Goal: Task Accomplishment & Management: Manage account settings

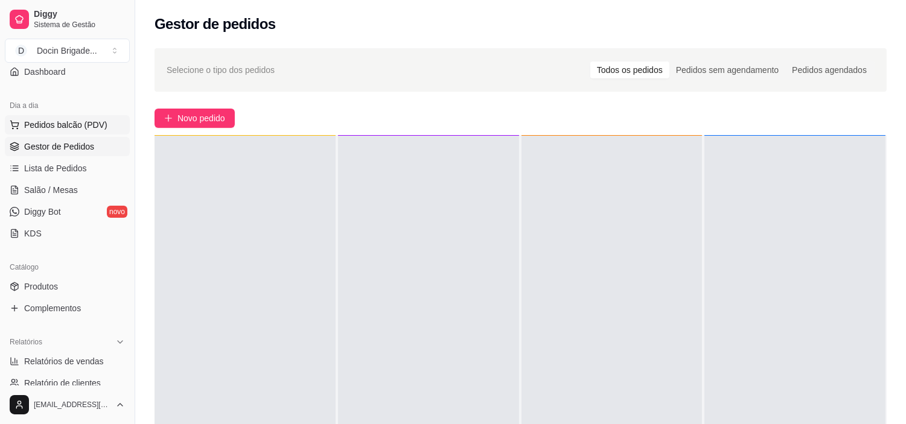
click at [92, 127] on span "Pedidos balcão (PDV)" at bounding box center [65, 125] width 83 height 12
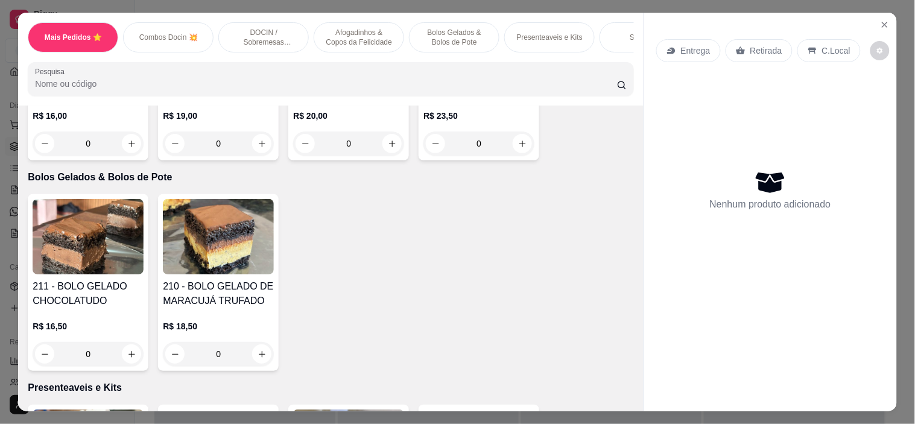
scroll to position [1274, 0]
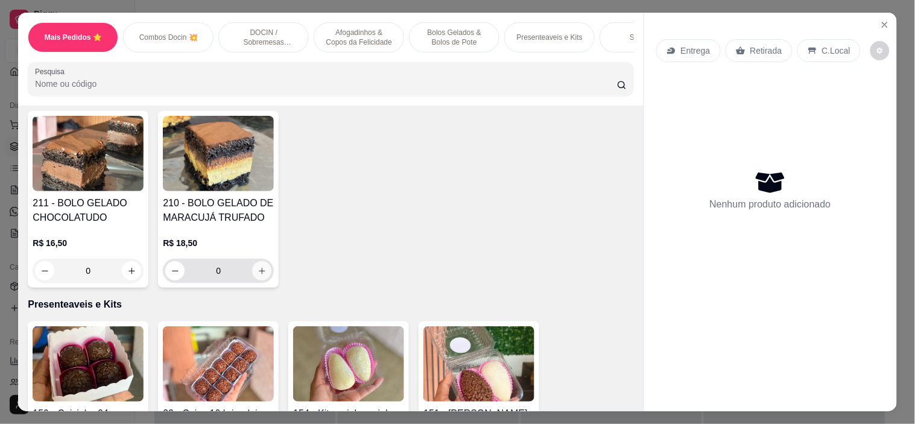
click at [258, 276] on icon "increase-product-quantity" at bounding box center [262, 271] width 9 height 9
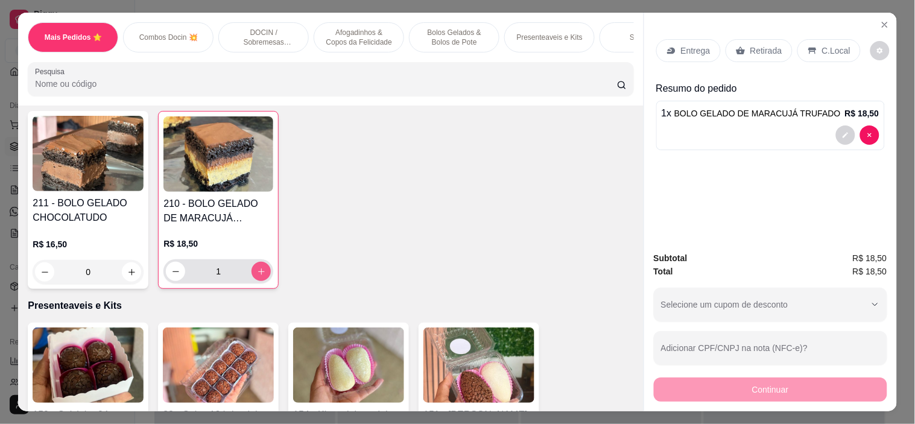
type input "1"
click at [751, 46] on p "Retirada" at bounding box center [767, 51] width 32 height 12
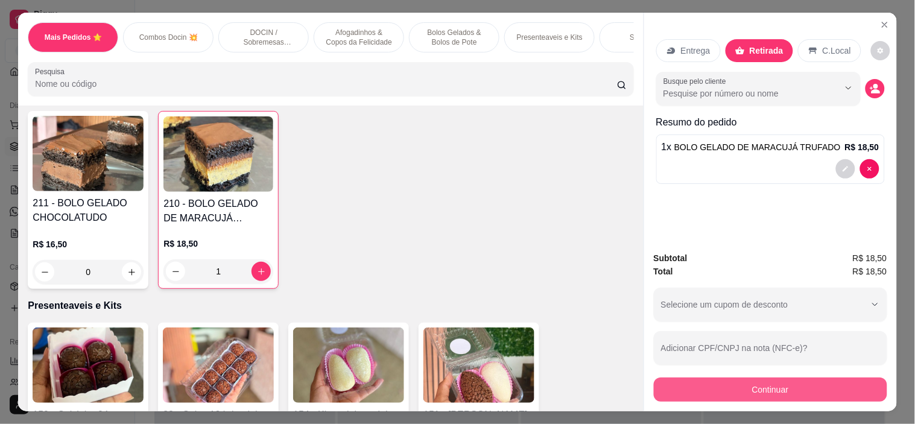
click at [809, 383] on button "Continuar" at bounding box center [770, 390] width 233 height 24
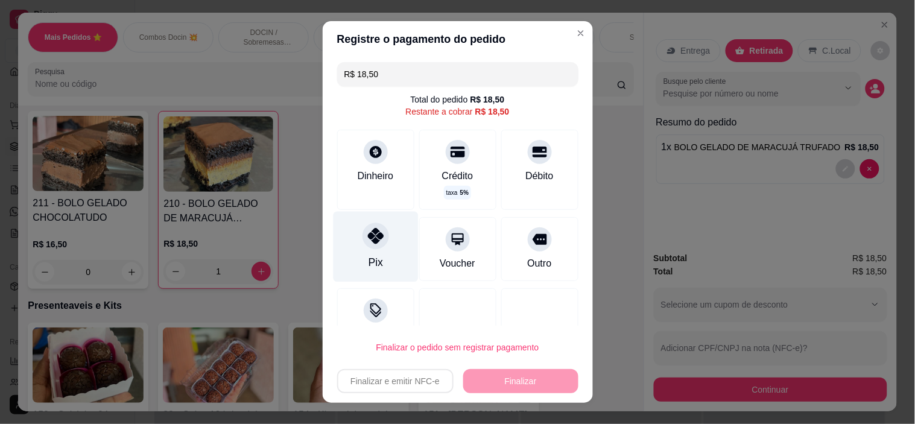
click at [368, 246] on div at bounding box center [376, 236] width 27 height 27
type input "R$ 0,00"
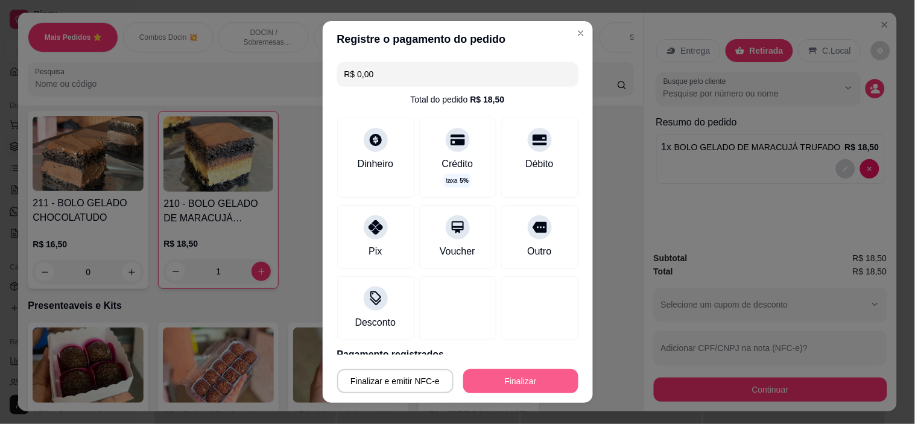
click at [501, 380] on button "Finalizar" at bounding box center [520, 381] width 115 height 24
type input "0"
type input "-R$ 18,50"
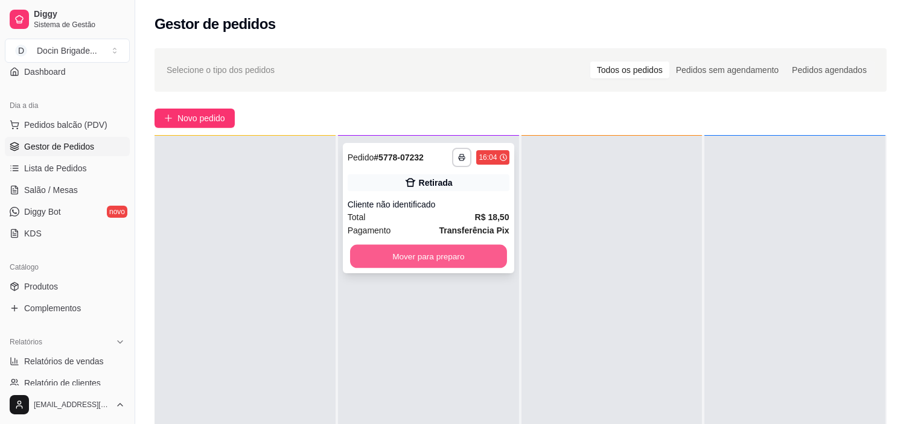
click at [460, 252] on button "Mover para preparo" at bounding box center [428, 257] width 157 height 24
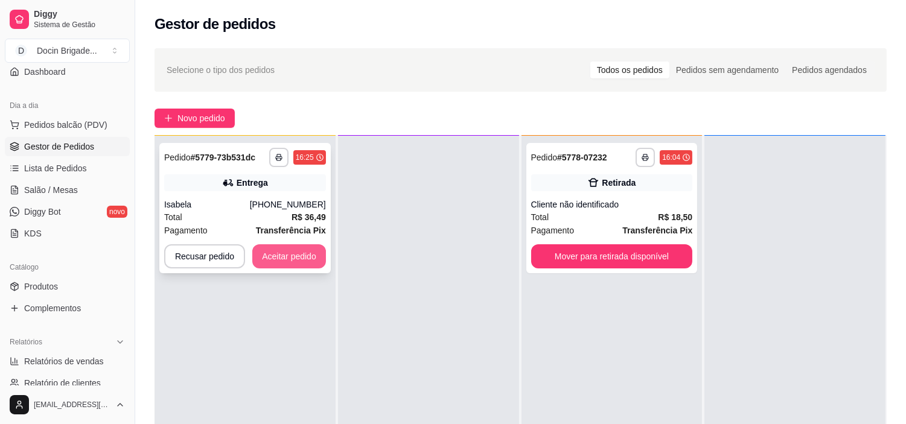
click at [257, 255] on button "Aceitar pedido" at bounding box center [289, 256] width 74 height 24
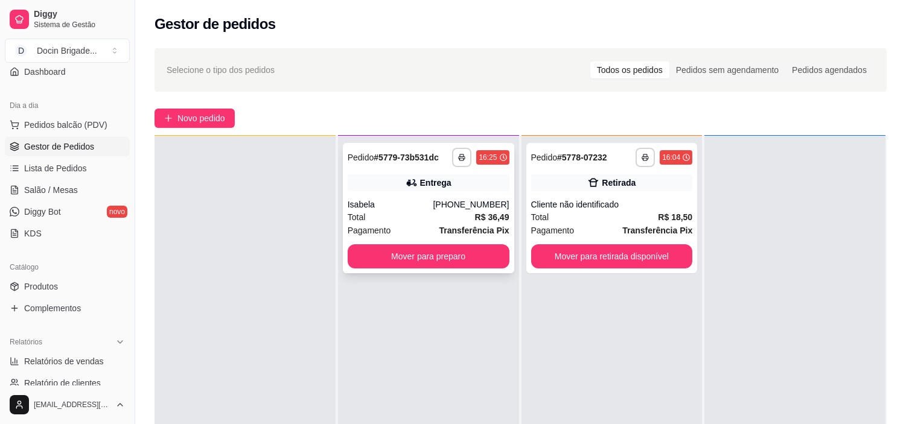
click at [419, 196] on div "**********" at bounding box center [428, 208] width 171 height 130
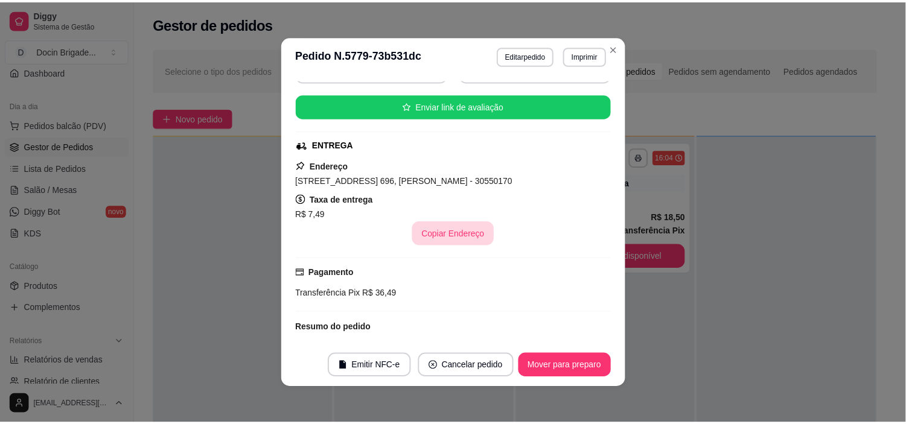
scroll to position [67, 0]
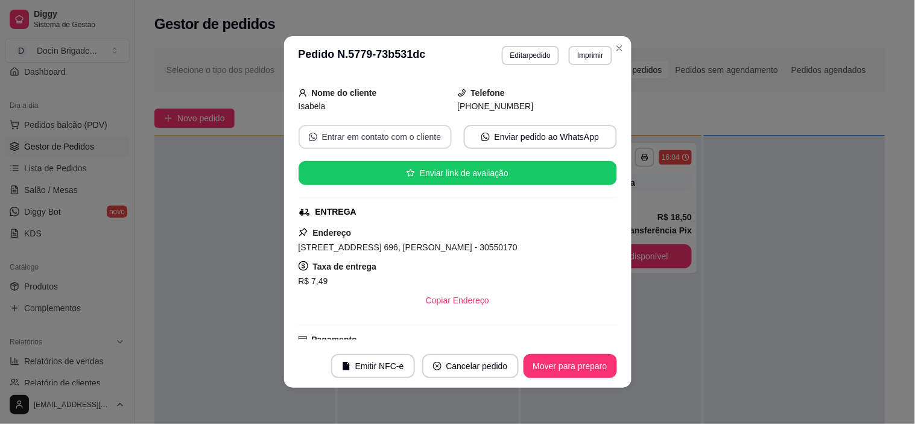
click at [351, 128] on button "Entrar em contato com o cliente" at bounding box center [375, 137] width 153 height 24
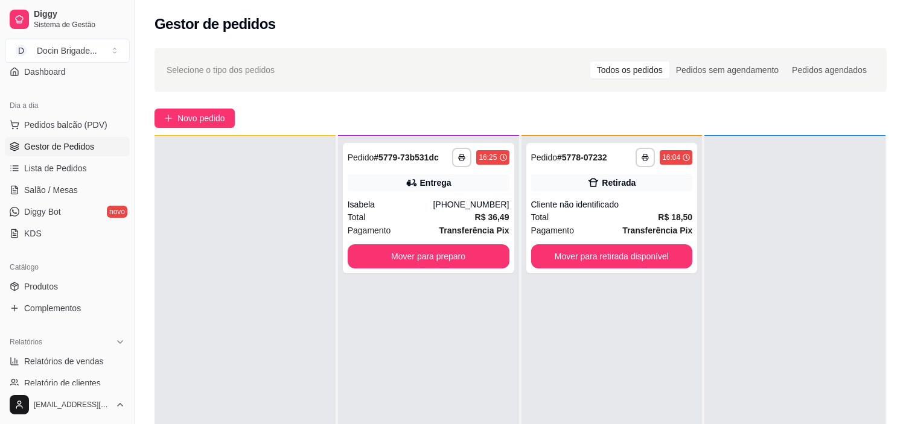
scroll to position [0, 0]
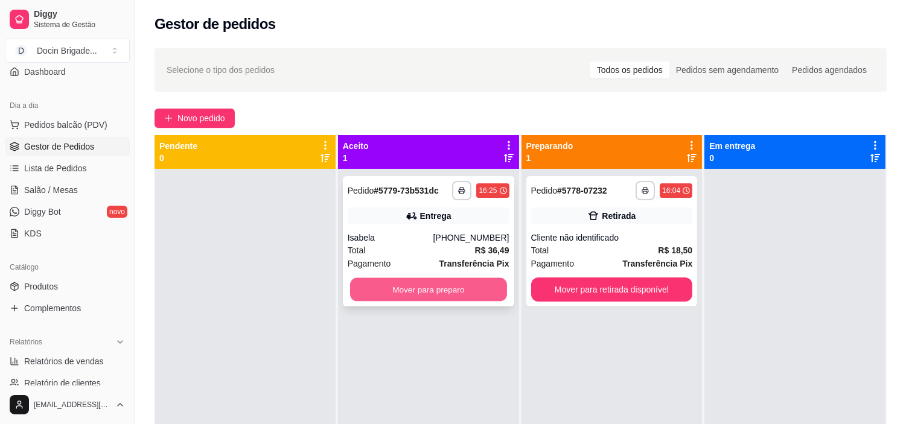
click at [498, 287] on button "Mover para preparo" at bounding box center [428, 290] width 157 height 24
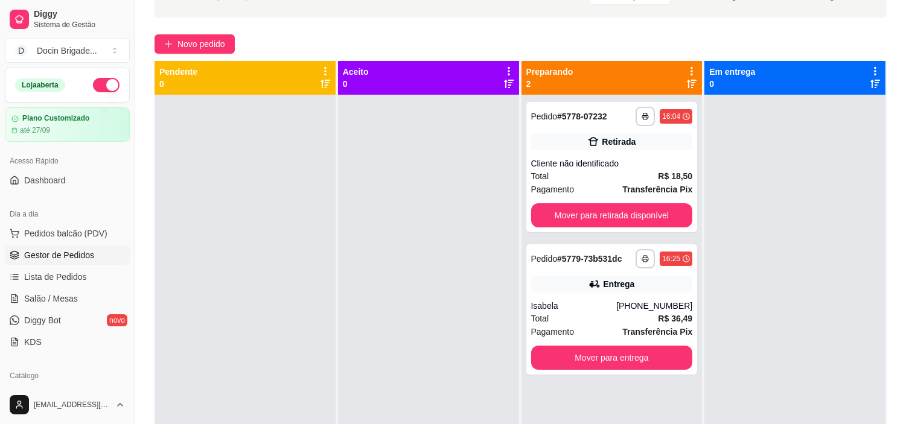
scroll to position [50, 0]
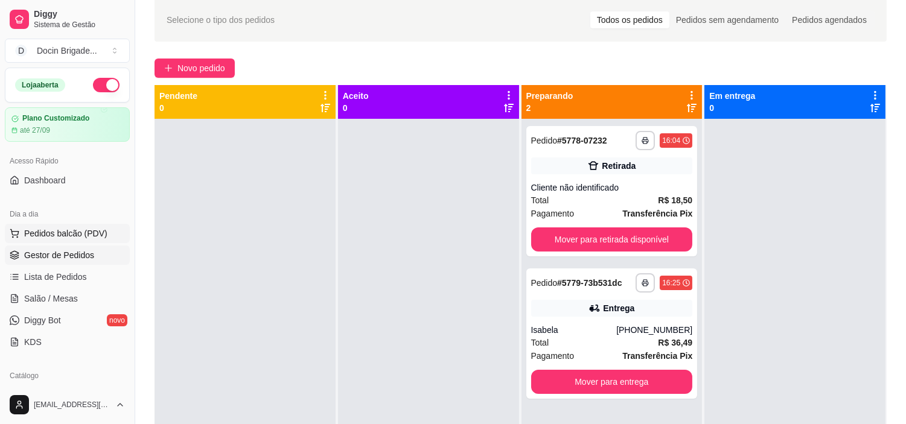
click at [84, 238] on span "Pedidos balcão (PDV)" at bounding box center [65, 233] width 83 height 12
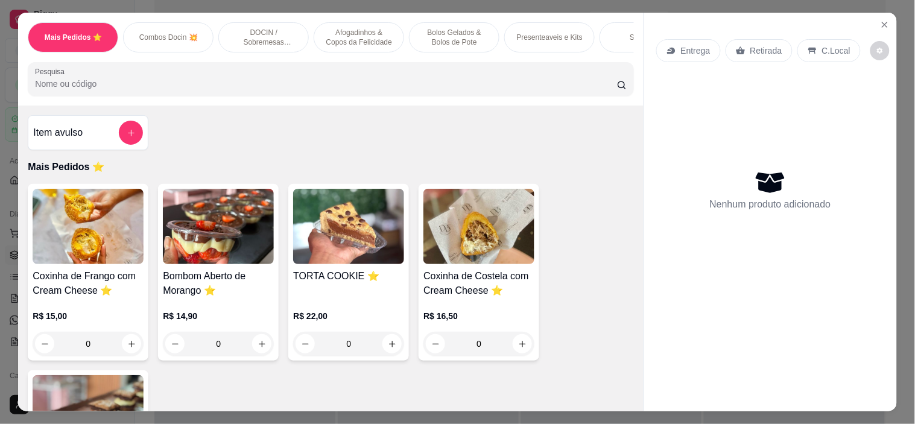
click at [514, 354] on div "0" at bounding box center [479, 344] width 111 height 24
click at [880, 15] on button "Close" at bounding box center [884, 24] width 19 height 19
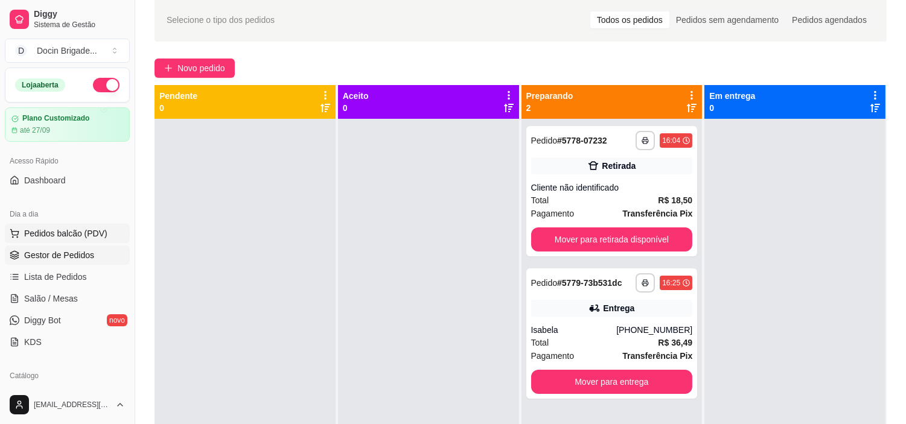
click at [75, 229] on span "Pedidos balcão (PDV)" at bounding box center [65, 233] width 83 height 12
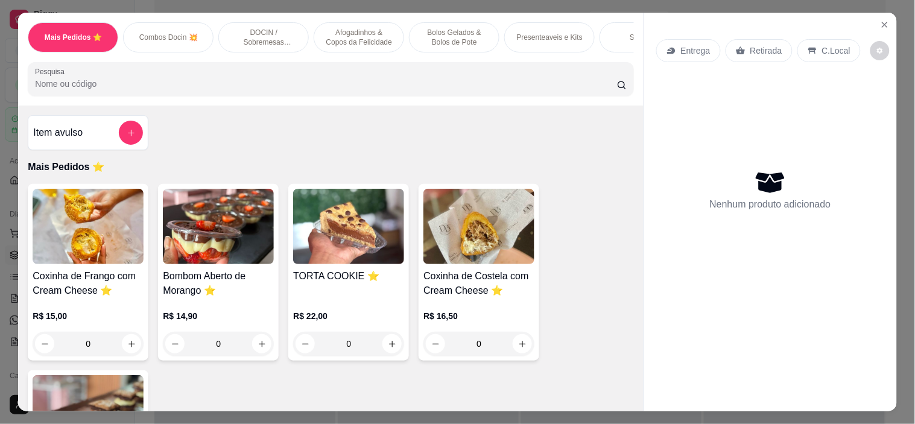
click at [518, 348] on div "0" at bounding box center [479, 344] width 111 height 24
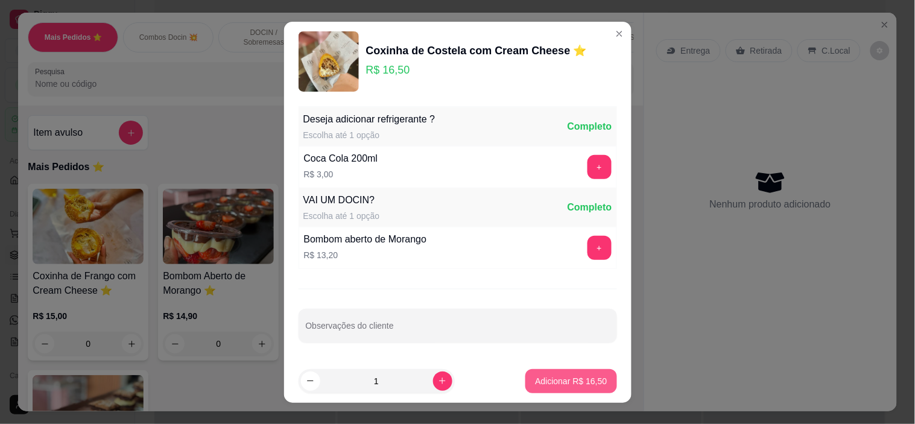
click at [537, 384] on p "Adicionar R$ 16,50" at bounding box center [571, 381] width 72 height 12
type input "1"
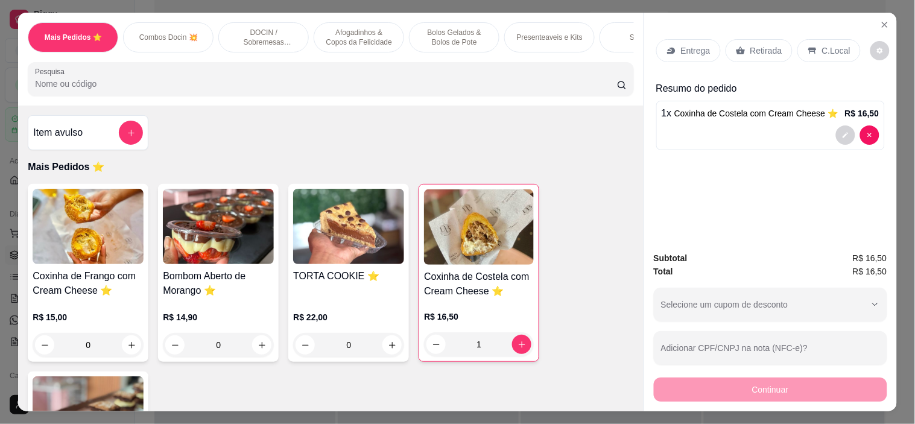
click at [762, 59] on div "Entrega Retirada C.Local" at bounding box center [770, 51] width 229 height 42
click at [757, 45] on p "Retirada" at bounding box center [767, 51] width 32 height 12
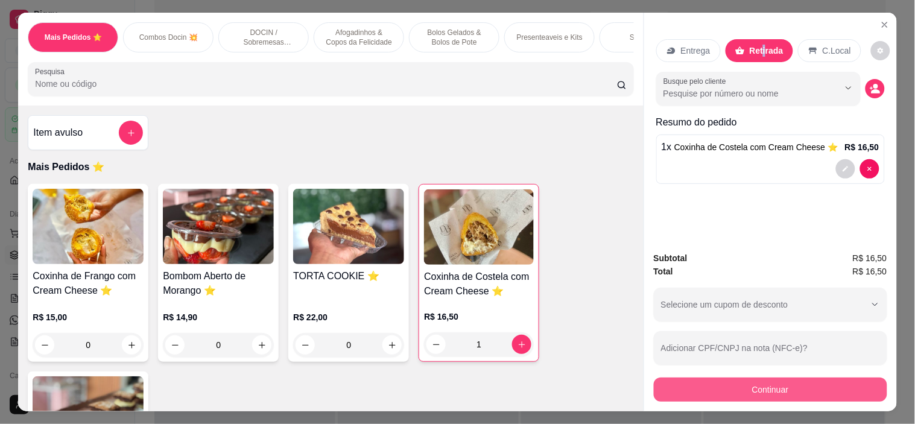
click at [828, 383] on button "Continuar" at bounding box center [770, 390] width 233 height 24
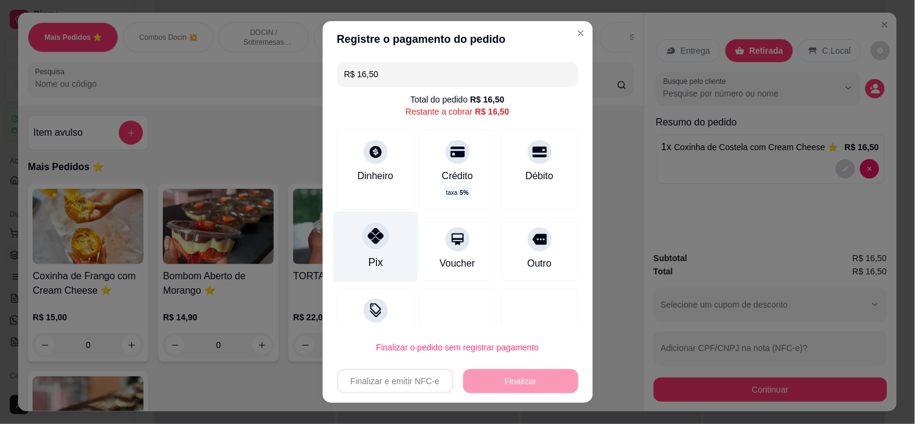
click at [379, 259] on div "Pix" at bounding box center [375, 247] width 85 height 71
type input "R$ 0,00"
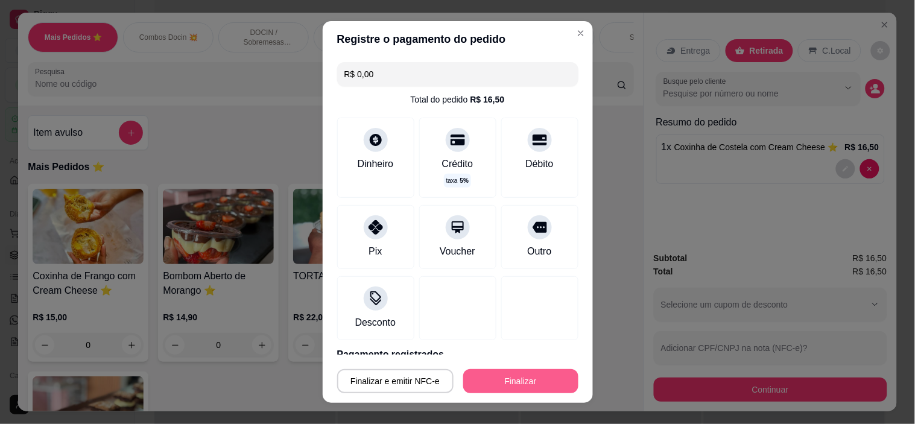
click at [481, 377] on button "Finalizar" at bounding box center [520, 381] width 115 height 24
type input "0"
type input "-R$ 16,50"
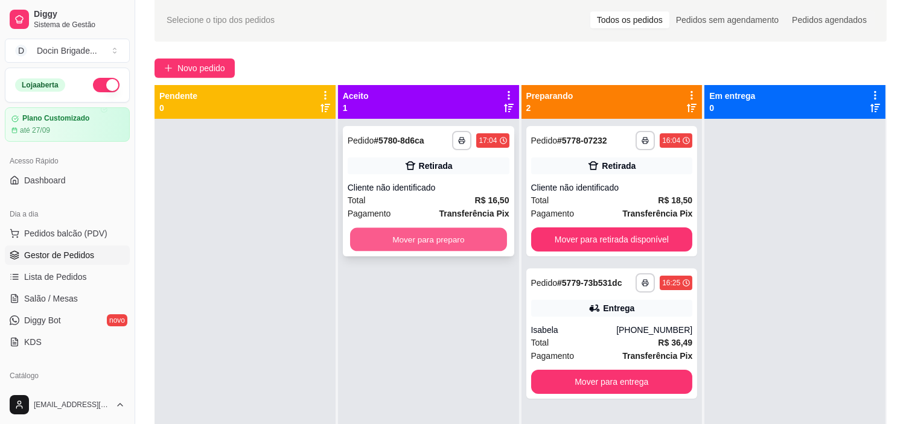
click at [471, 240] on button "Mover para preparo" at bounding box center [428, 240] width 157 height 24
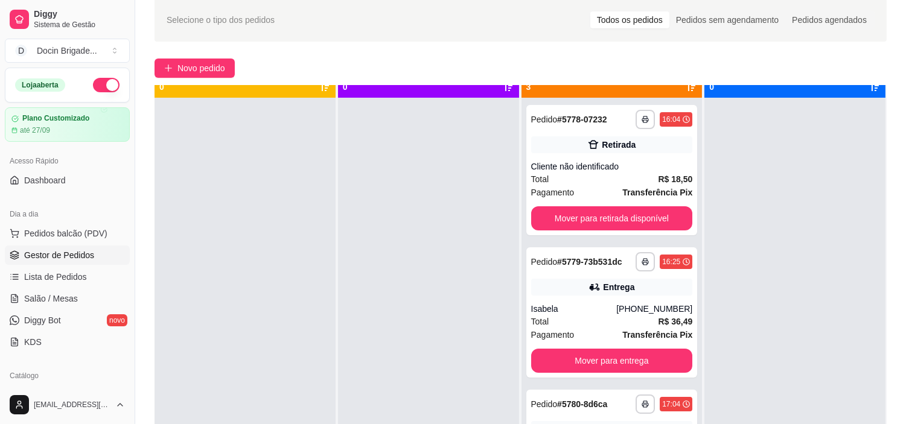
scroll to position [33, 0]
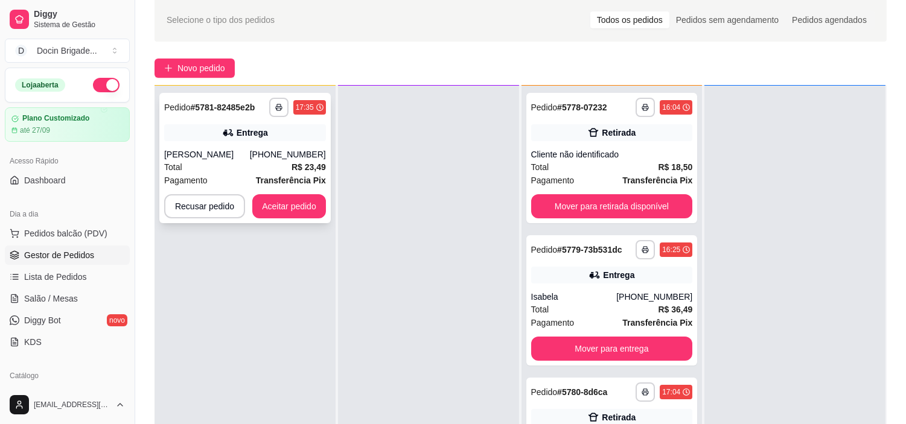
click at [215, 160] on div "Total R$ 23,49" at bounding box center [245, 166] width 162 height 13
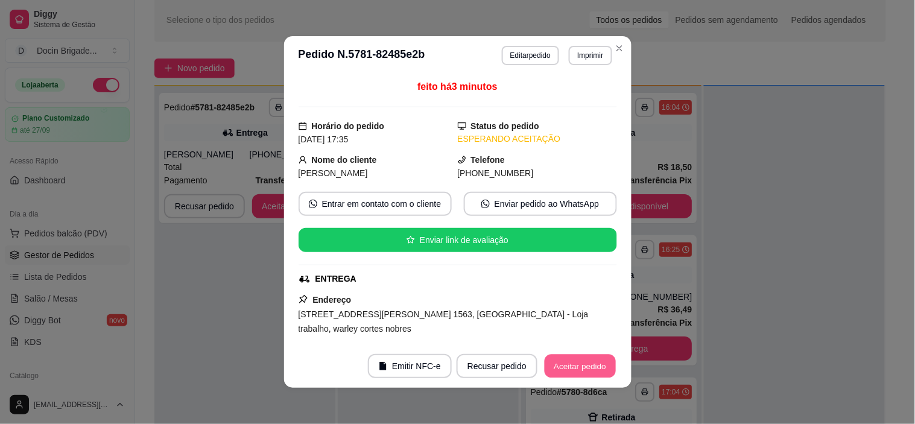
click at [570, 354] on div "Recusar pedido Aceitar pedido" at bounding box center [537, 366] width 160 height 24
click at [553, 369] on button "Aceitar pedido" at bounding box center [581, 366] width 74 height 24
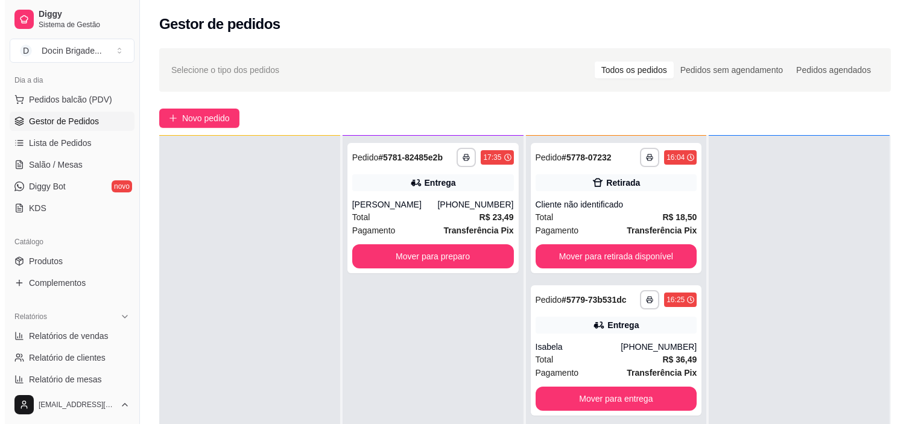
scroll to position [0, 0]
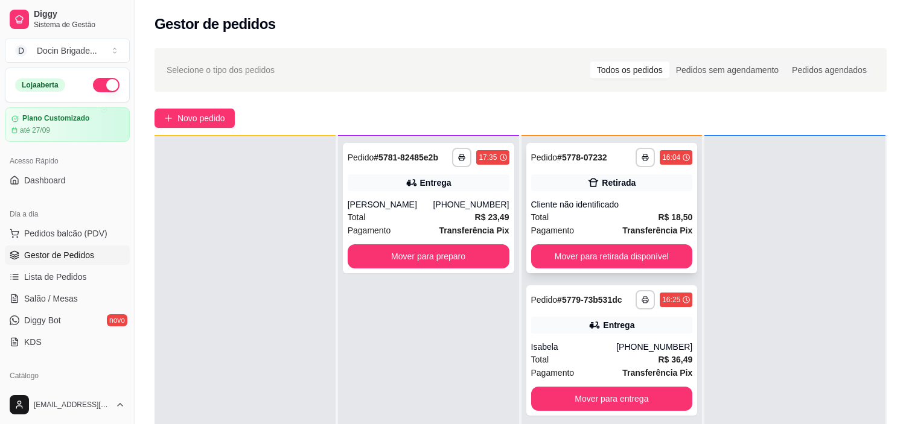
click at [634, 191] on div "**********" at bounding box center [611, 208] width 171 height 130
click at [442, 221] on div "Total R$ 23,49" at bounding box center [429, 217] width 162 height 13
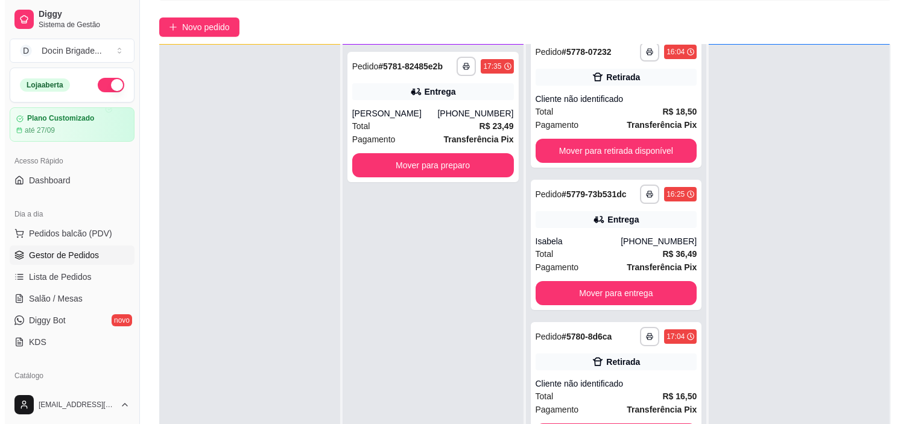
scroll to position [184, 0]
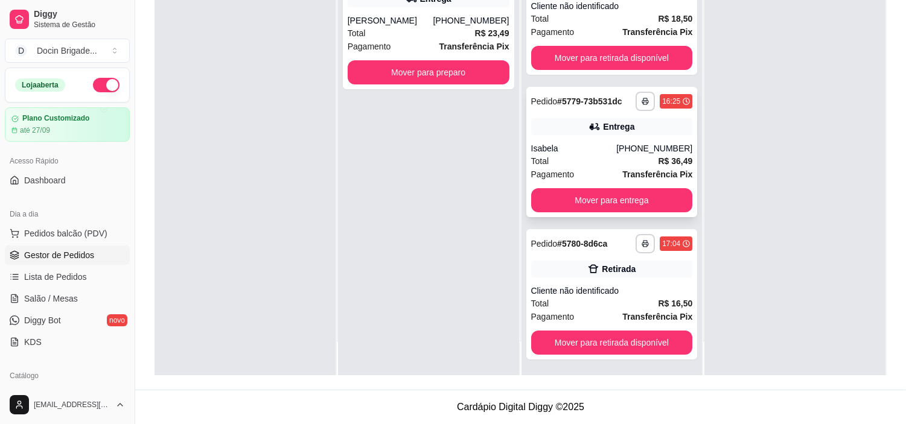
click at [590, 139] on div "**********" at bounding box center [611, 152] width 171 height 130
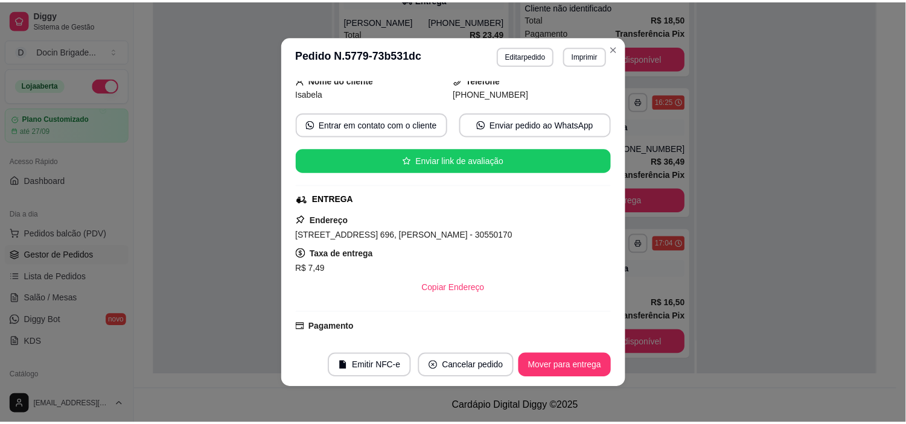
scroll to position [261, 0]
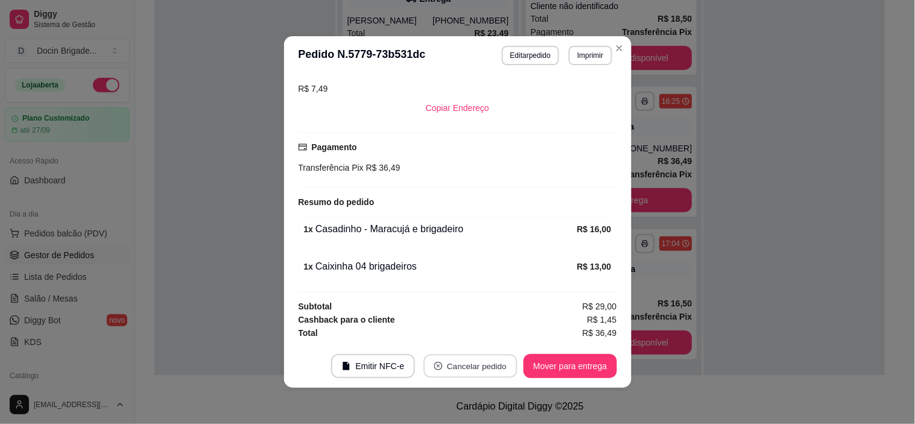
click at [475, 366] on button "Cancelar pedido" at bounding box center [471, 367] width 94 height 24
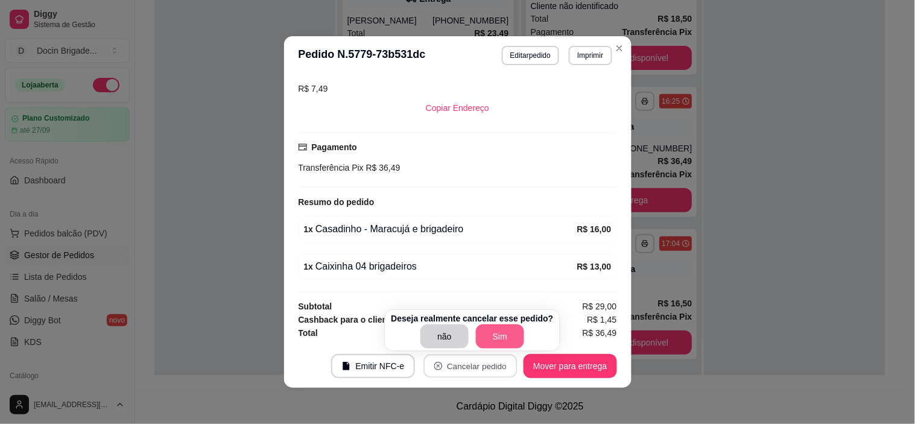
click at [513, 329] on button "Sim" at bounding box center [500, 337] width 48 height 24
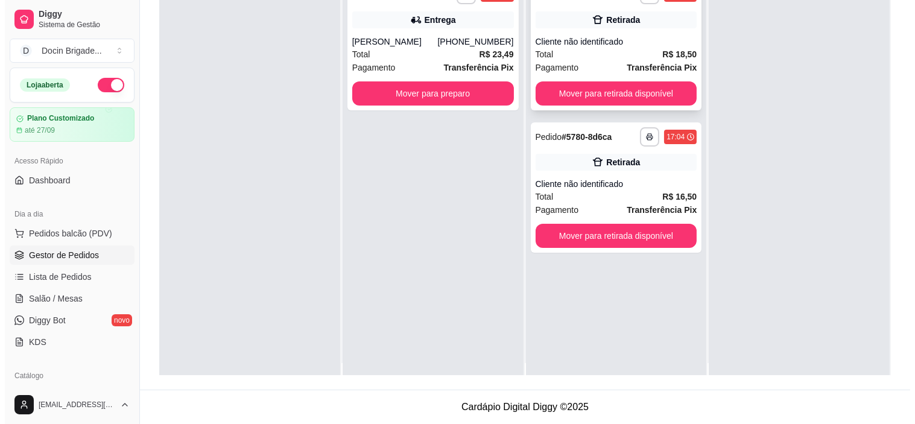
scroll to position [0, 0]
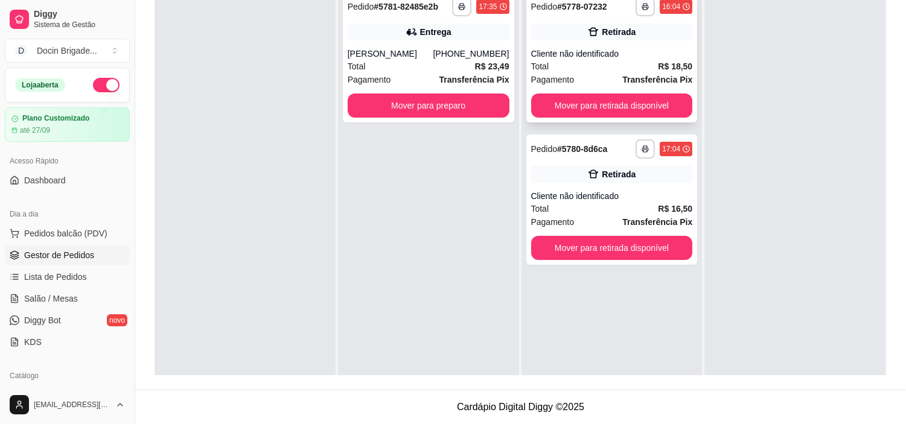
click at [591, 43] on div "**********" at bounding box center [611, 57] width 171 height 130
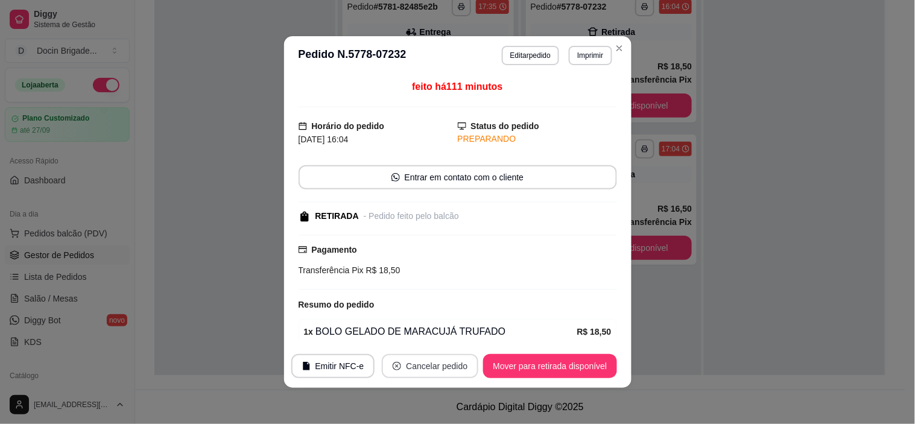
click at [417, 372] on button "Cancelar pedido" at bounding box center [430, 366] width 97 height 24
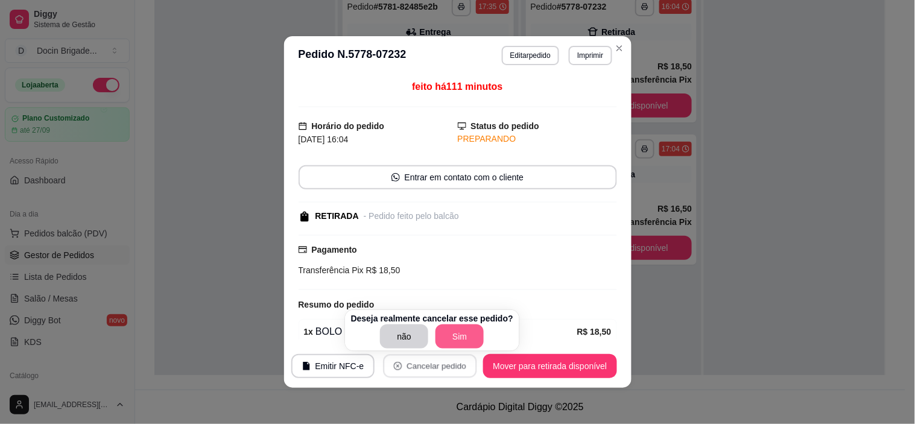
click at [455, 334] on button "Sim" at bounding box center [460, 337] width 48 height 24
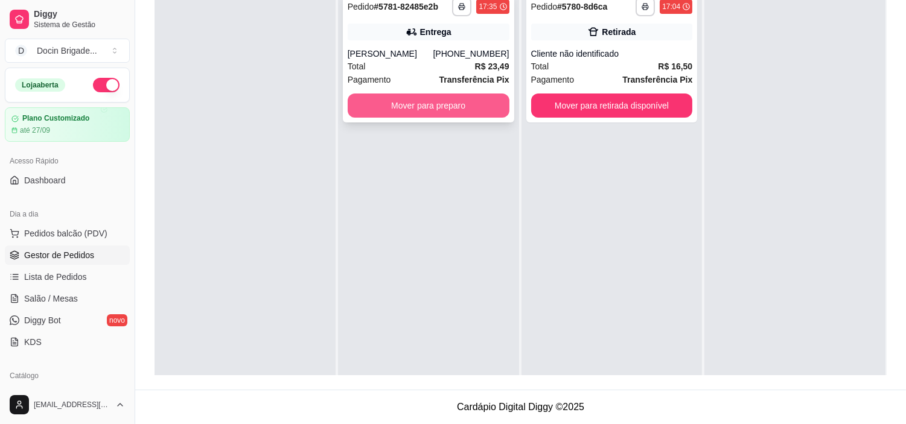
click at [436, 109] on button "Mover para preparo" at bounding box center [429, 106] width 162 height 24
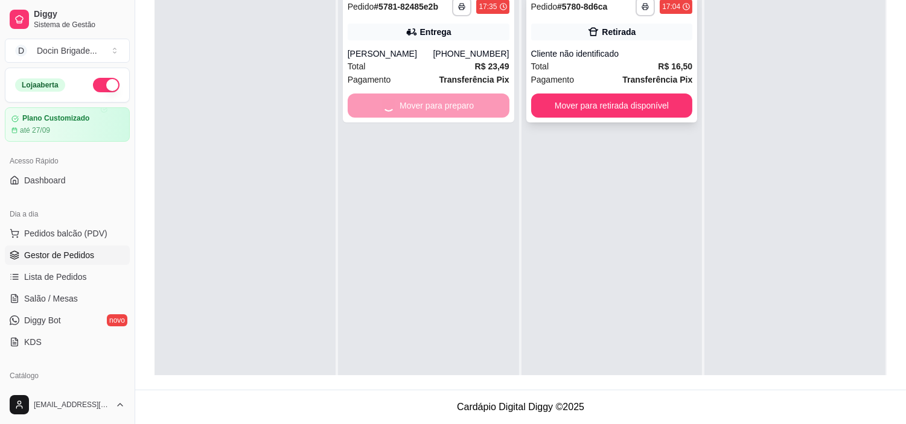
click at [658, 57] on div "Cliente não identificado" at bounding box center [612, 54] width 162 height 12
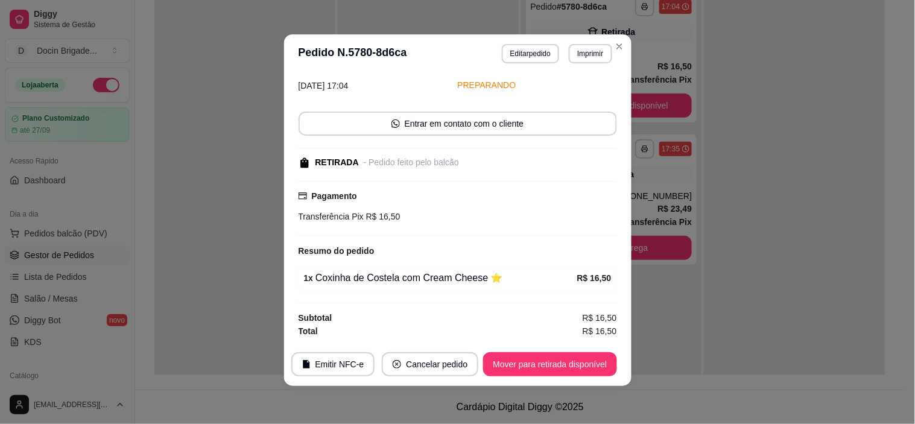
scroll to position [2, 0]
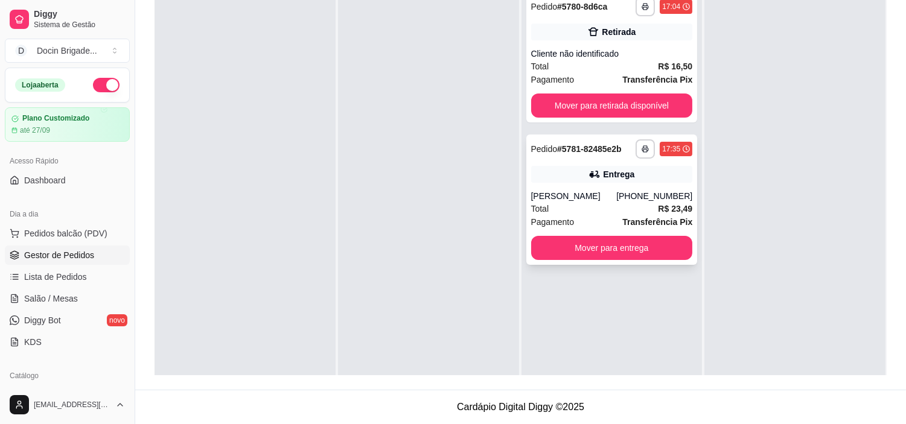
click at [608, 197] on div "[PERSON_NAME]" at bounding box center [574, 196] width 86 height 12
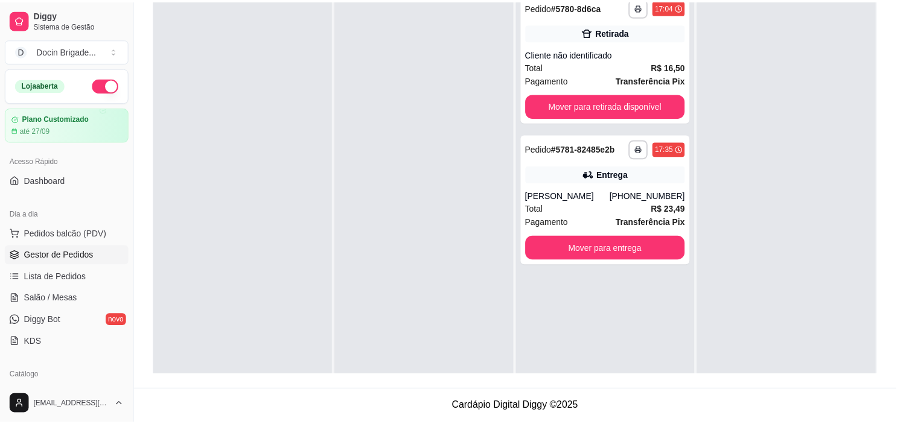
scroll to position [238, 0]
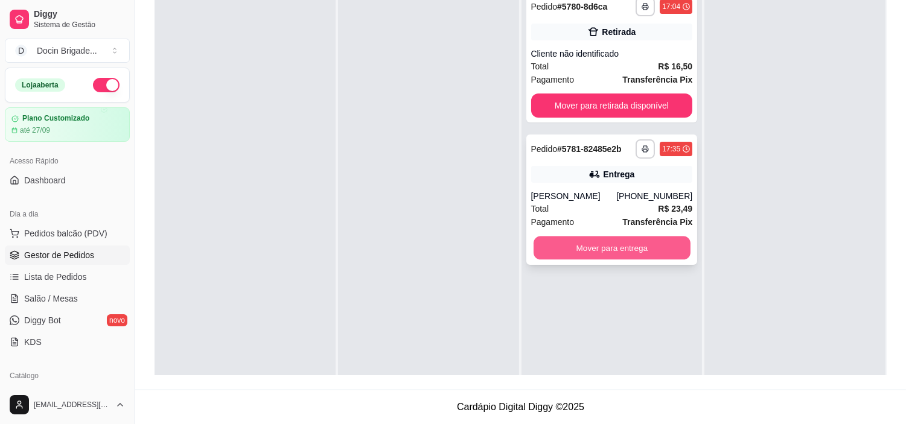
click at [613, 248] on button "Mover para entrega" at bounding box center [611, 249] width 157 height 24
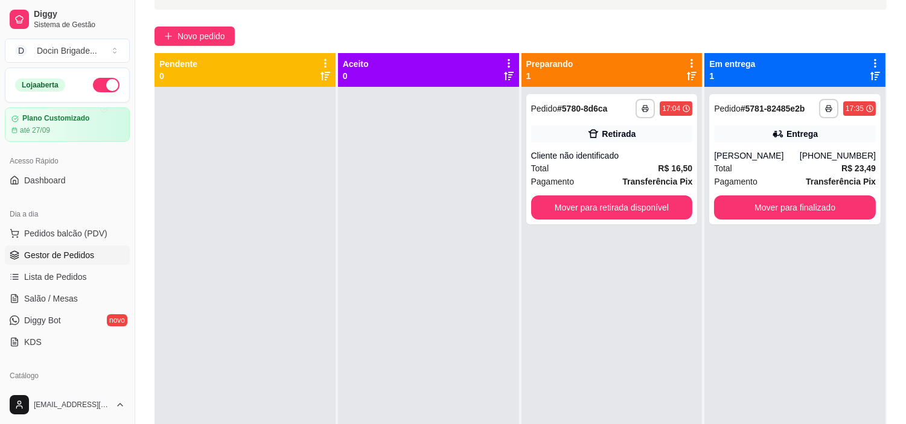
scroll to position [0, 0]
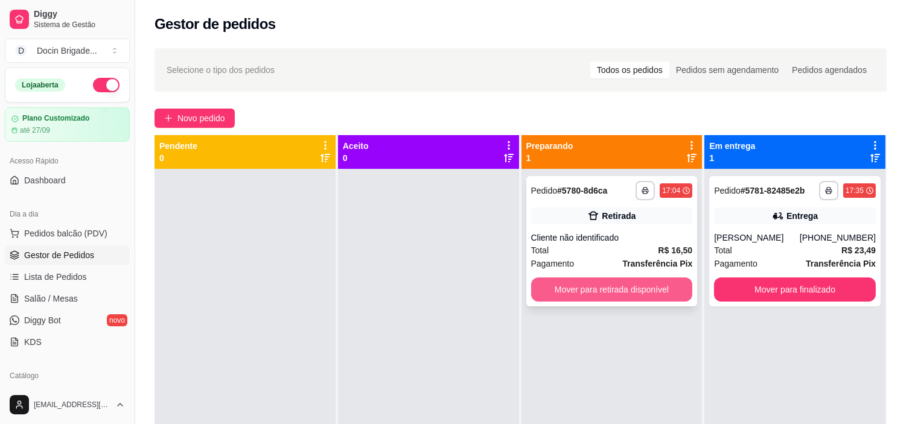
click at [632, 292] on button "Mover para retirada disponível" at bounding box center [612, 290] width 162 height 24
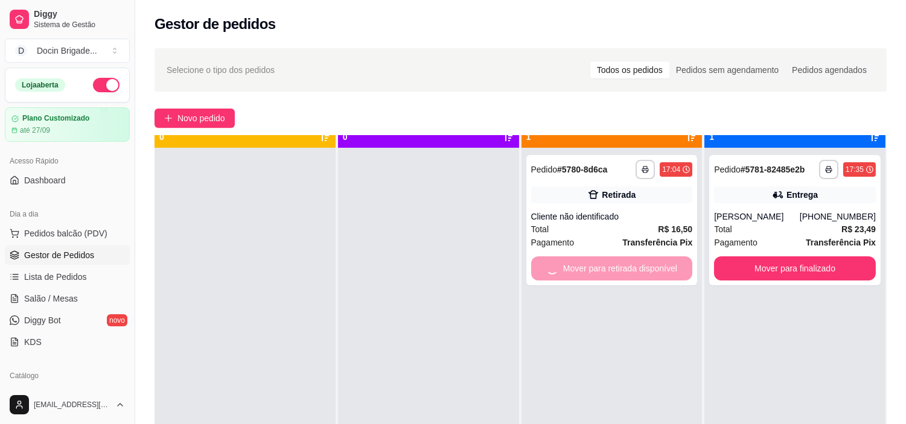
scroll to position [33, 0]
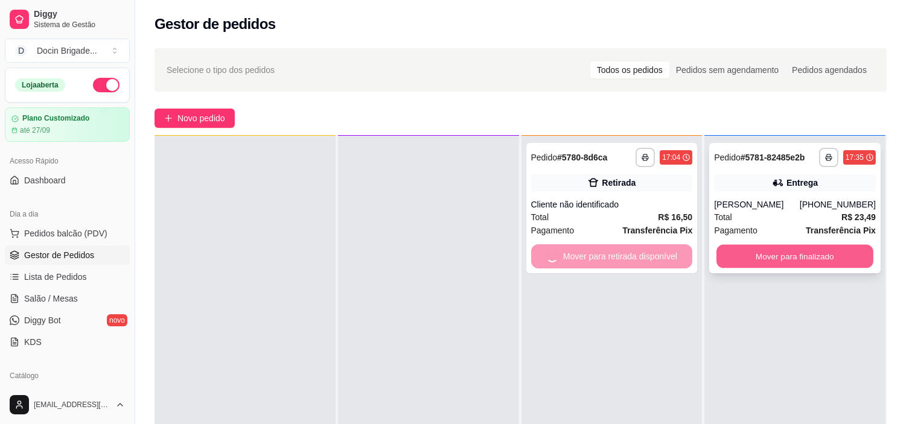
click at [784, 258] on button "Mover para finalizado" at bounding box center [794, 257] width 157 height 24
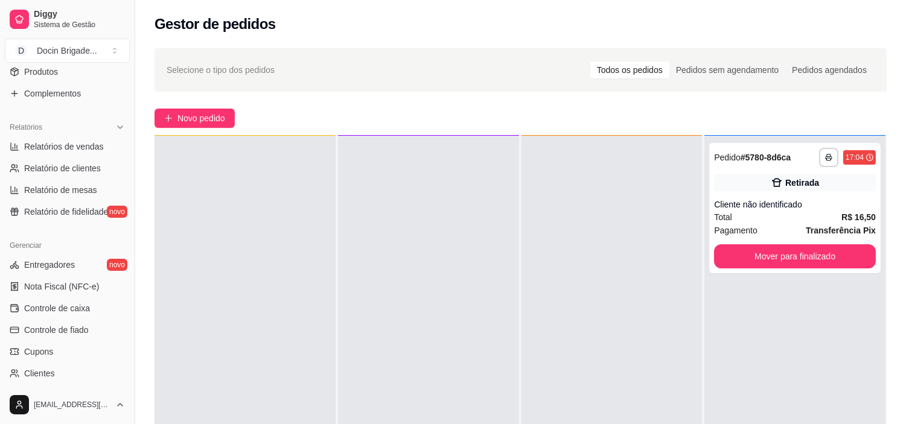
scroll to position [335, 0]
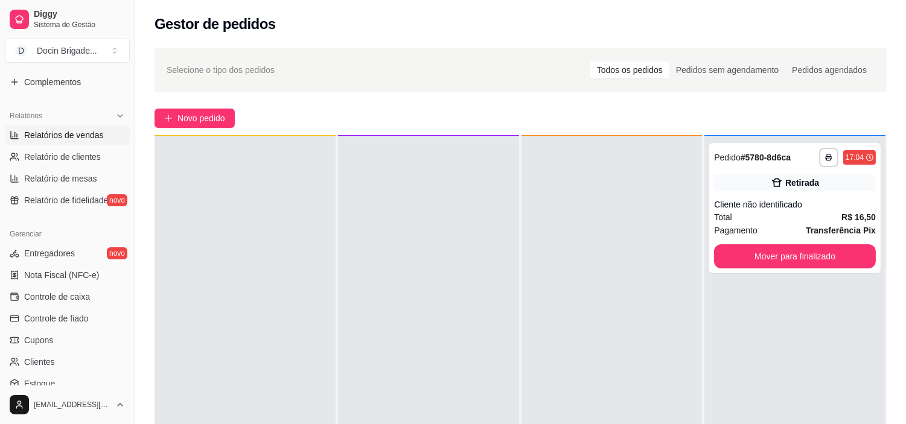
click at [56, 136] on span "Relatórios de vendas" at bounding box center [64, 135] width 80 height 12
select select "ALL"
select select "0"
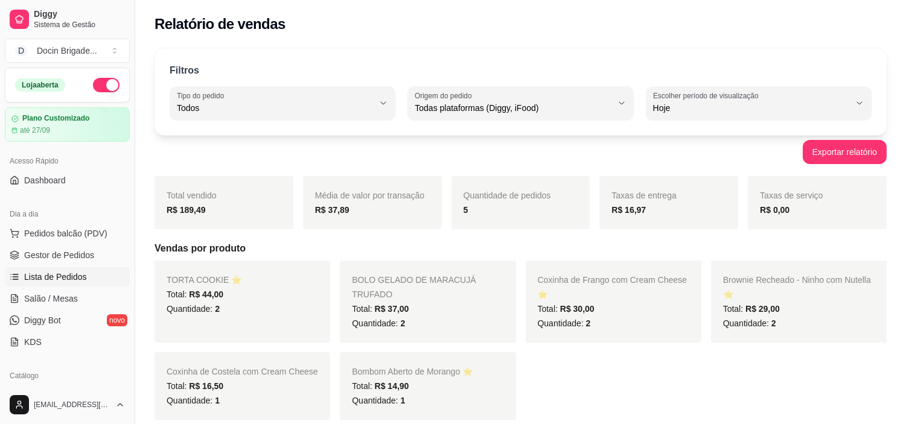
click at [69, 267] on link "Lista de Pedidos" at bounding box center [67, 276] width 125 height 19
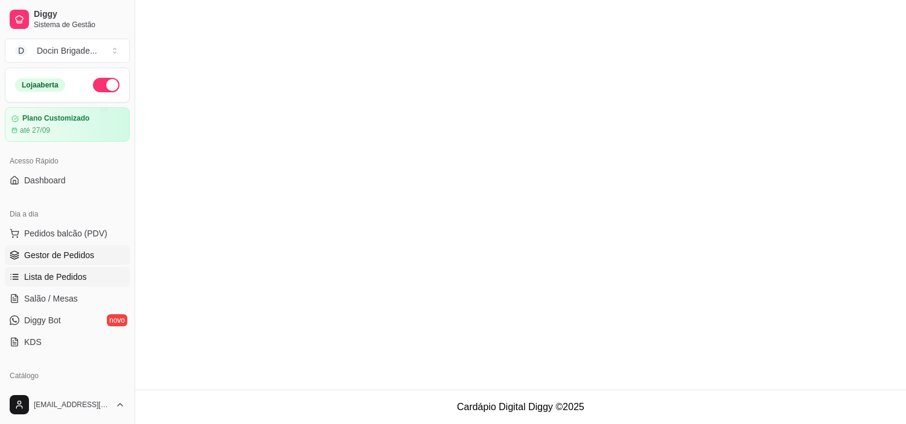
click at [62, 253] on span "Gestor de Pedidos" at bounding box center [59, 255] width 70 height 12
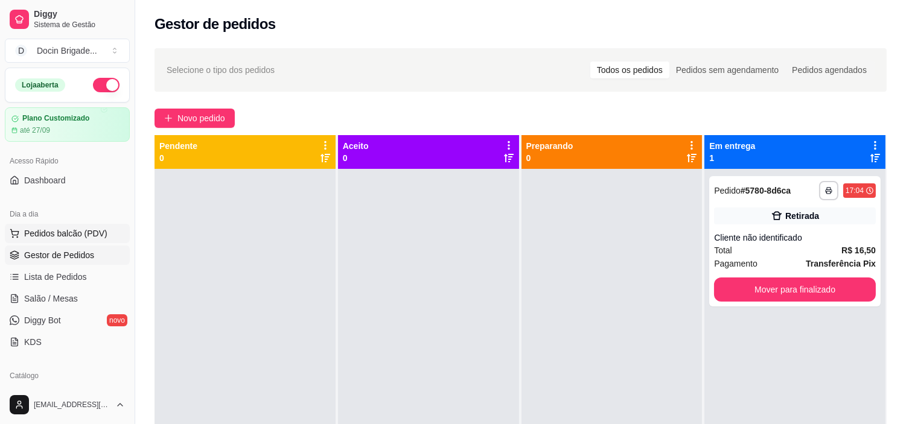
click at [77, 237] on span "Pedidos balcão (PDV)" at bounding box center [65, 233] width 83 height 12
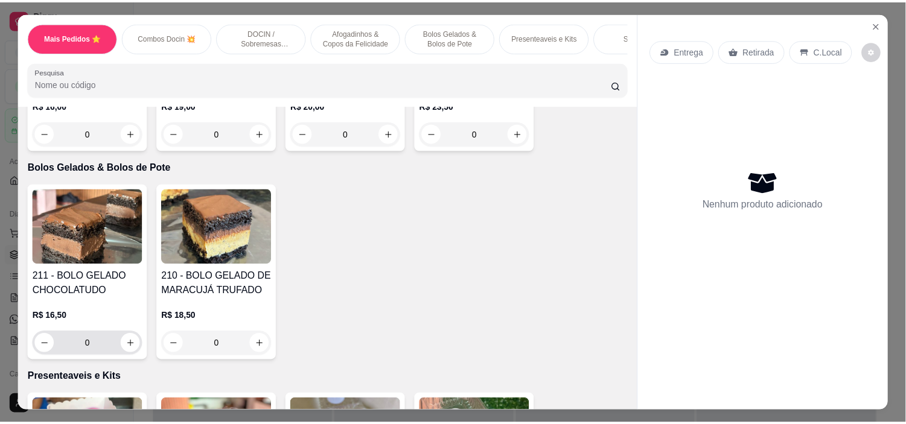
scroll to position [1207, 0]
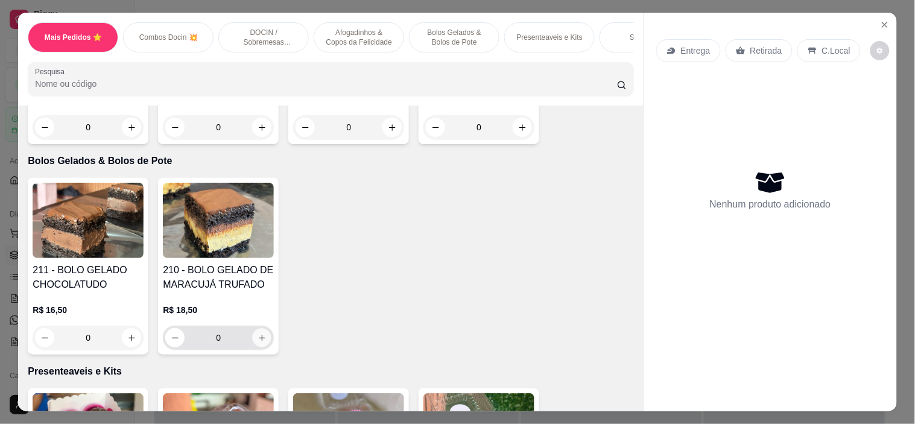
click at [253, 347] on button "increase-product-quantity" at bounding box center [262, 338] width 19 height 19
type input "1"
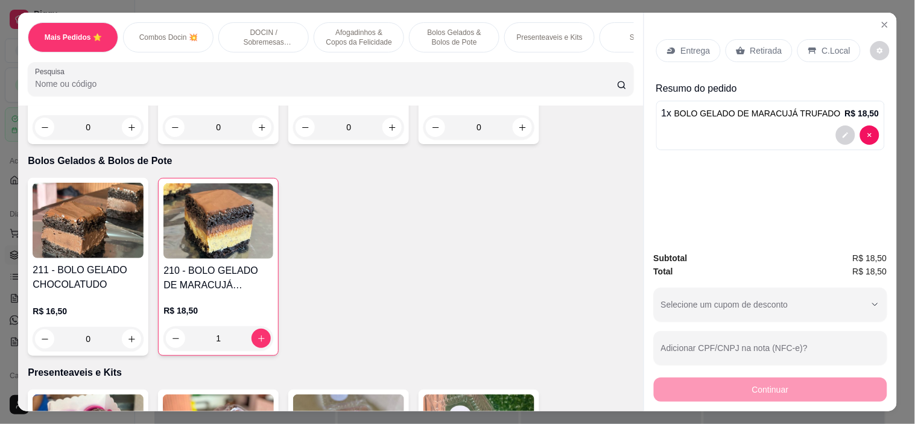
click at [752, 45] on p "Retirada" at bounding box center [767, 51] width 32 height 12
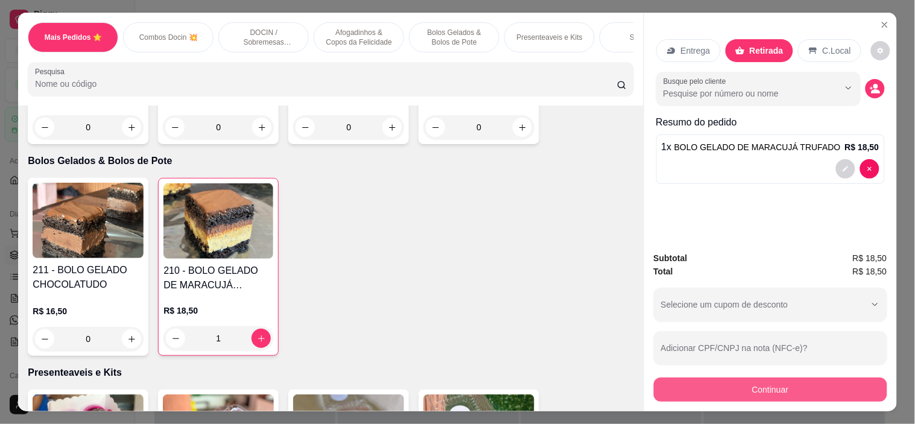
click at [797, 383] on button "Continuar" at bounding box center [770, 390] width 233 height 24
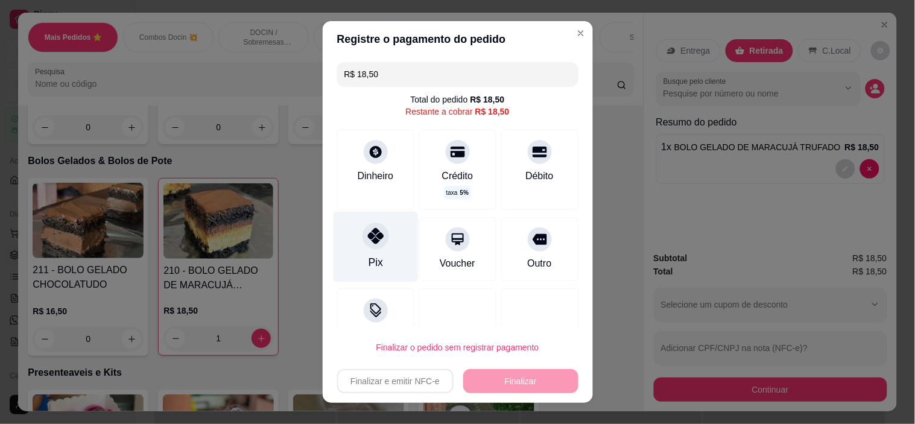
click at [387, 249] on div "Pix" at bounding box center [375, 247] width 85 height 71
type input "R$ 0,00"
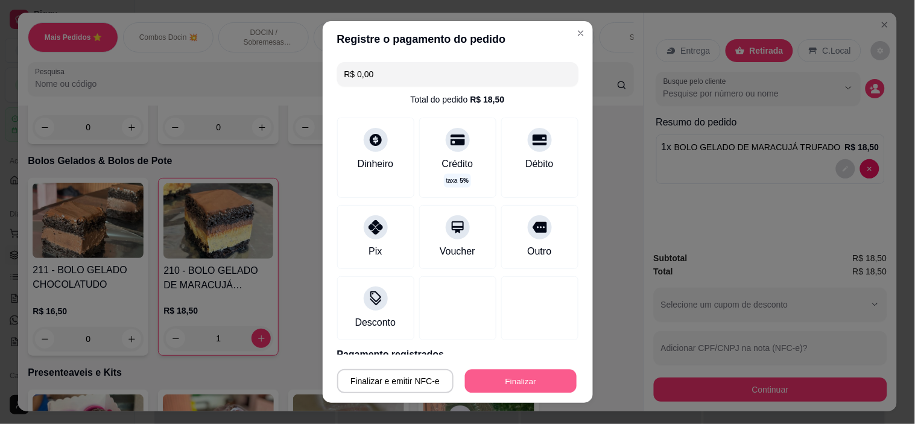
click at [532, 378] on button "Finalizar" at bounding box center [521, 381] width 112 height 24
type input "0"
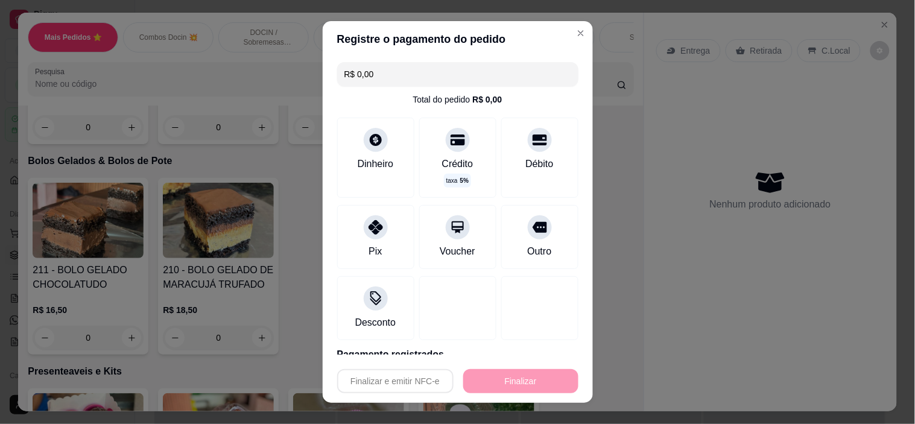
type input "-R$ 18,50"
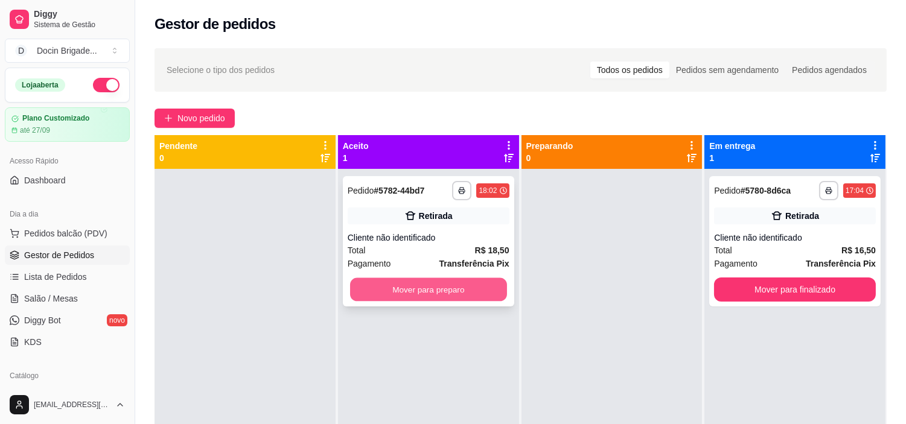
click at [481, 293] on button "Mover para preparo" at bounding box center [428, 290] width 157 height 24
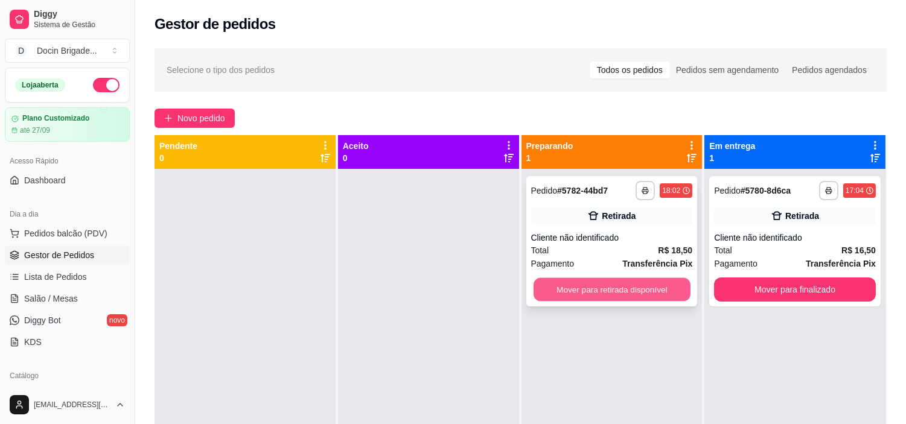
click at [605, 285] on button "Mover para retirada disponível" at bounding box center [611, 290] width 157 height 24
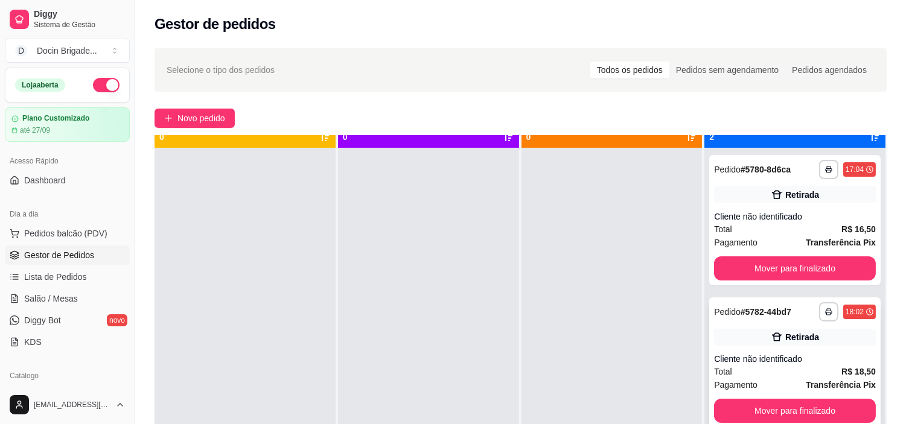
scroll to position [33, 0]
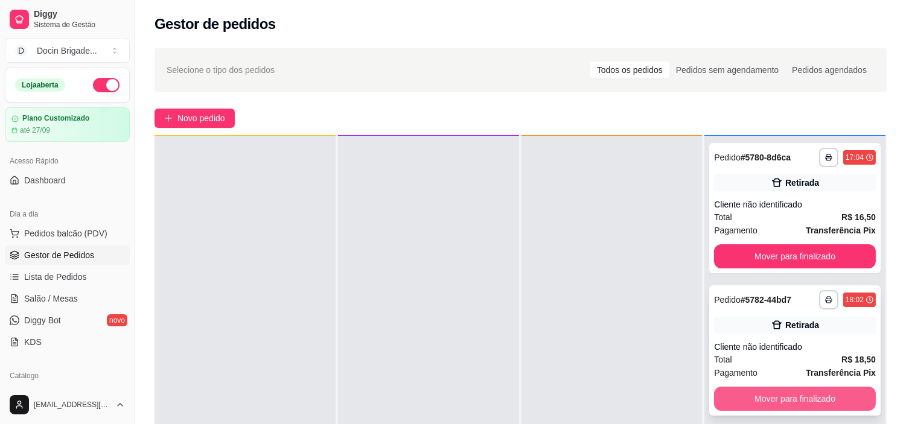
click at [756, 402] on button "Mover para finalizado" at bounding box center [795, 399] width 162 height 24
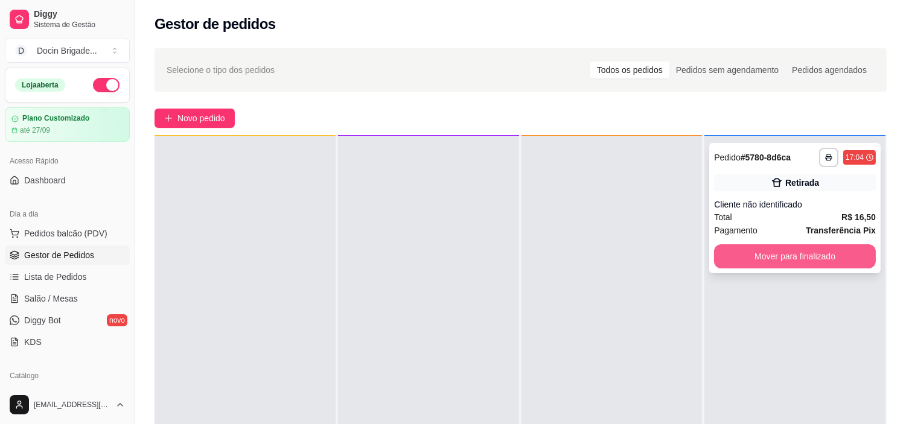
click at [782, 252] on button "Mover para finalizado" at bounding box center [795, 256] width 162 height 24
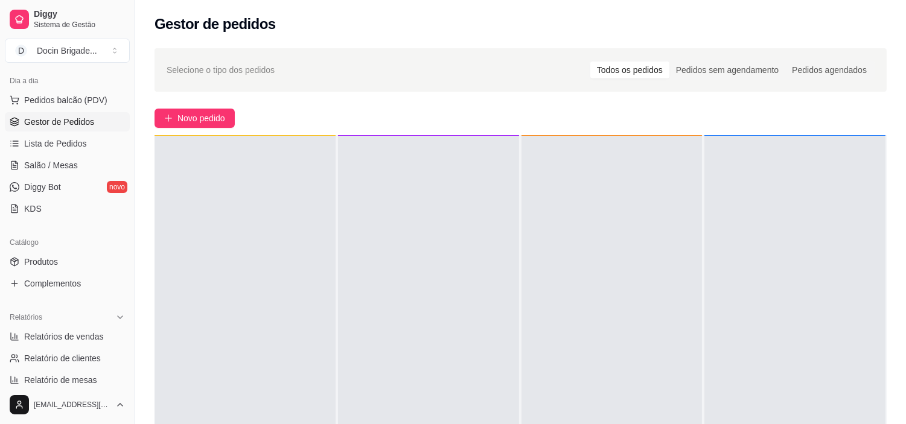
scroll to position [134, 0]
click at [78, 333] on span "Relatórios de vendas" at bounding box center [64, 336] width 80 height 12
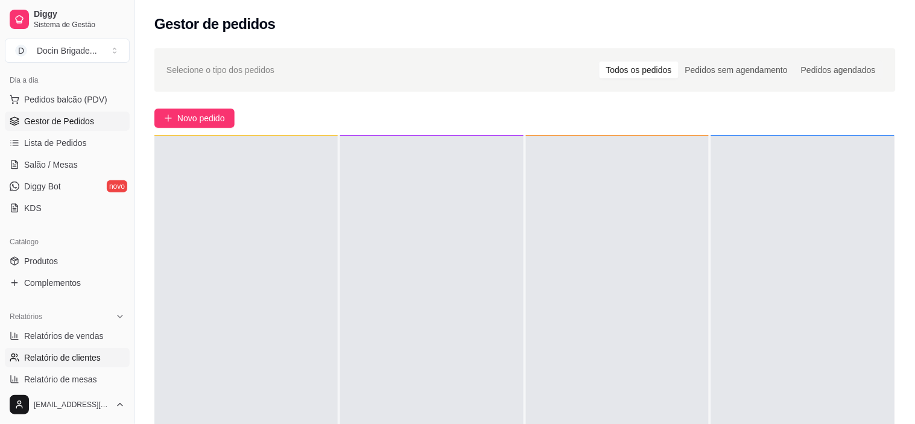
select select "ALL"
select select "0"
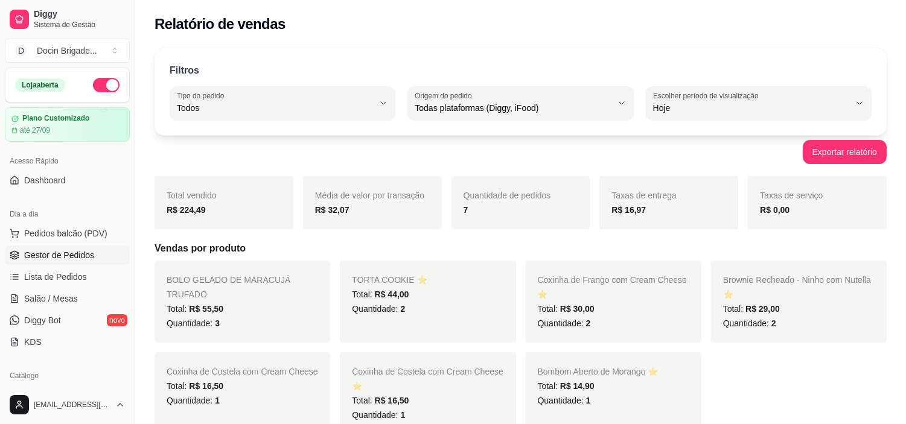
click at [41, 262] on link "Gestor de Pedidos" at bounding box center [67, 255] width 125 height 19
